Goal: Transaction & Acquisition: Book appointment/travel/reservation

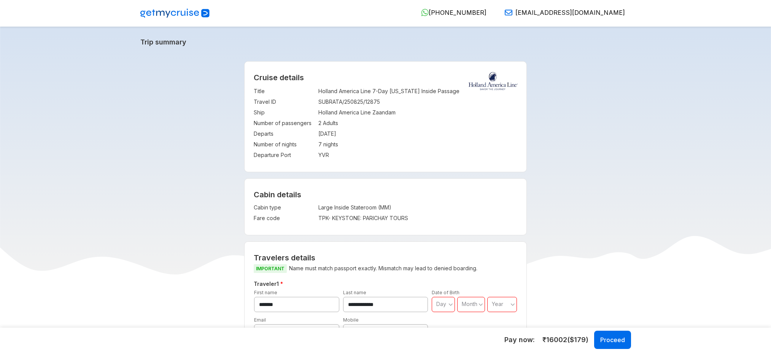
select select "*"
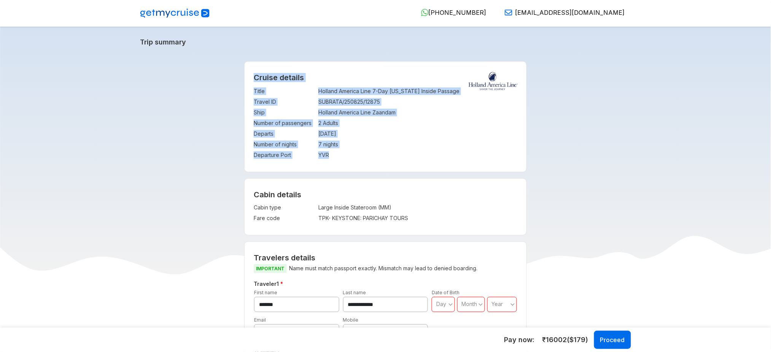
drag, startPoint x: 255, startPoint y: 75, endPoint x: 334, endPoint y: 160, distance: 116.3
click at [334, 160] on div "Cruise details Title : Holland America Line 7-Day Alaska Inside Passage Travel …" at bounding box center [386, 117] width 282 height 110
copy div "Cruise details Title : Holland America Line 7-Day Alaska Inside Passage Travel …"
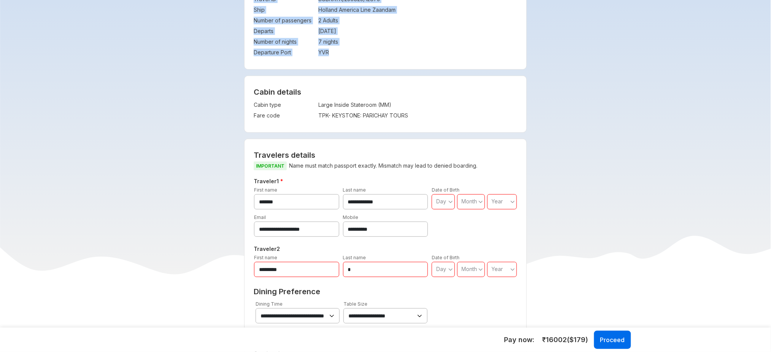
scroll to position [103, 0]
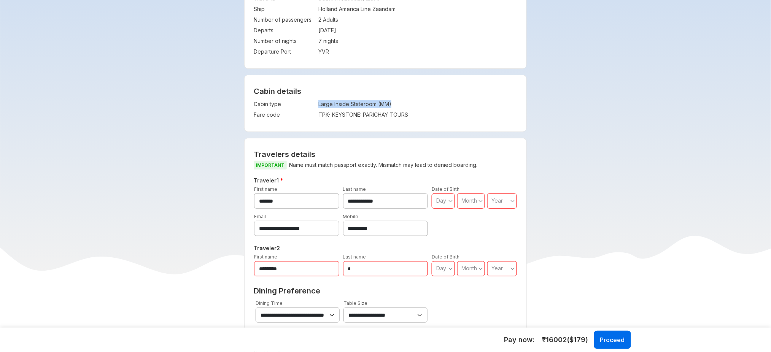
drag, startPoint x: 318, startPoint y: 105, endPoint x: 400, endPoint y: 105, distance: 81.4
click at [400, 105] on td "Large Inside Stateroom (MM)" at bounding box center [388, 104] width 140 height 11
copy td "Large Inside Stateroom (MM)"
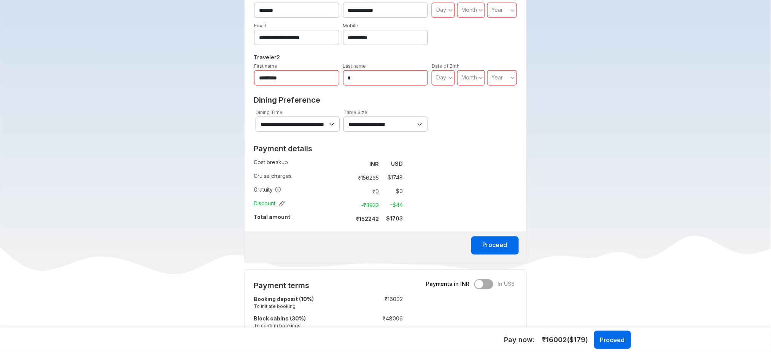
scroll to position [339, 0]
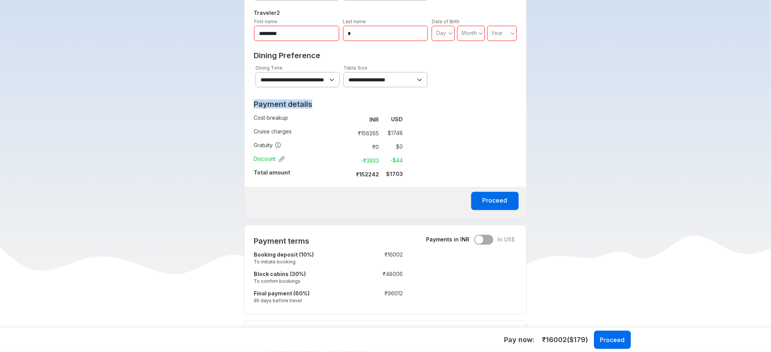
drag, startPoint x: 255, startPoint y: 103, endPoint x: 412, endPoint y: 178, distance: 174.4
click at [412, 178] on div "**********" at bounding box center [385, 61] width 283 height 317
copy h2 "Payment details"
click at [498, 157] on div "**********" at bounding box center [385, 61] width 283 height 317
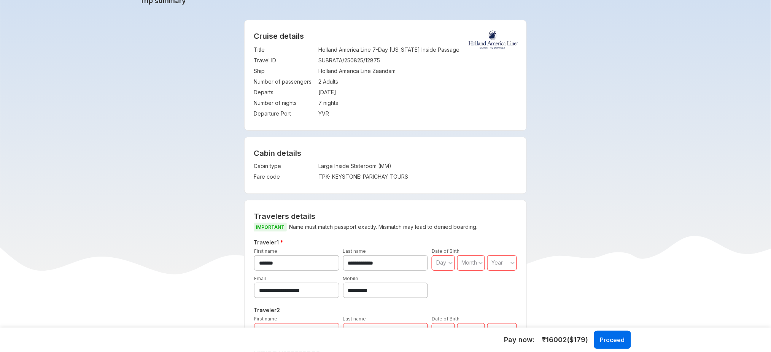
scroll to position [0, 0]
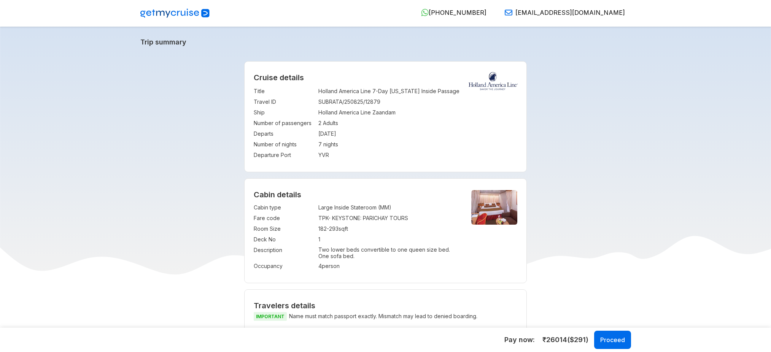
select select "*"
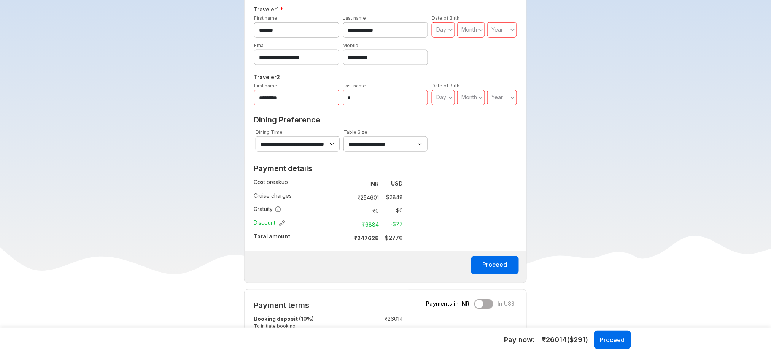
scroll to position [320, 0]
